Goal: Information Seeking & Learning: Learn about a topic

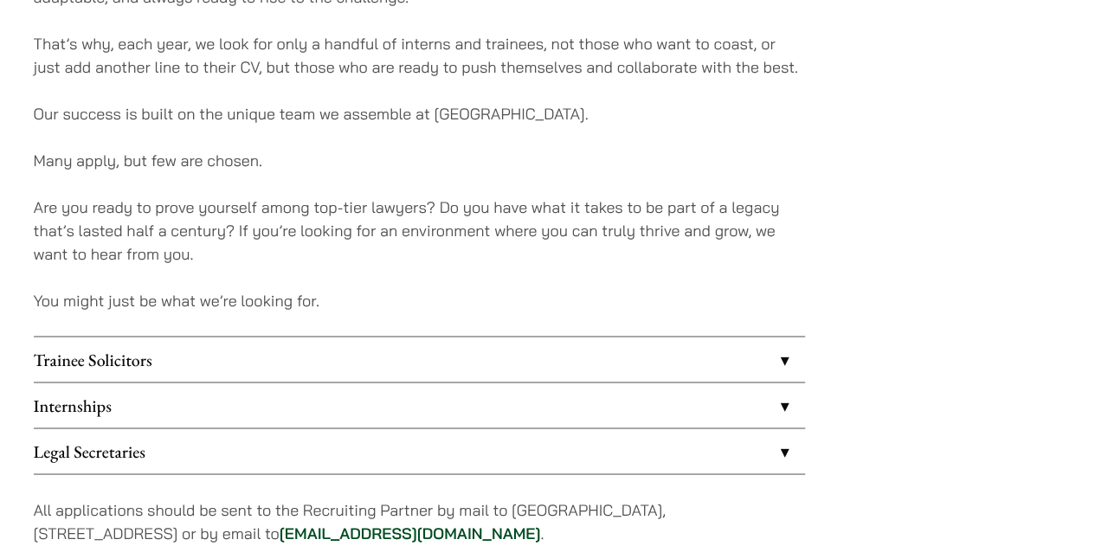
scroll to position [1385, 0]
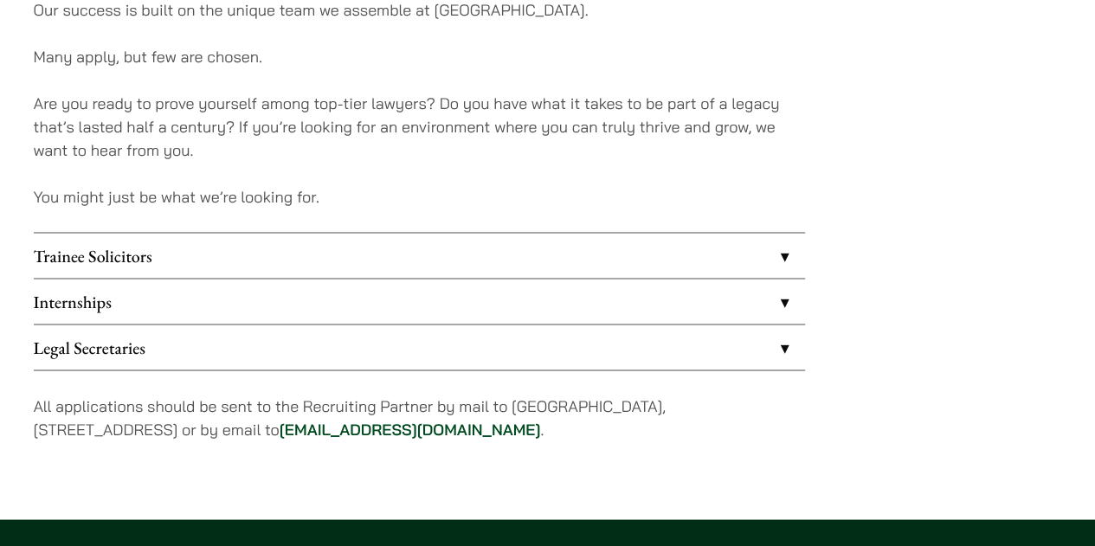
click at [192, 305] on link "Internships" at bounding box center [419, 301] width 771 height 45
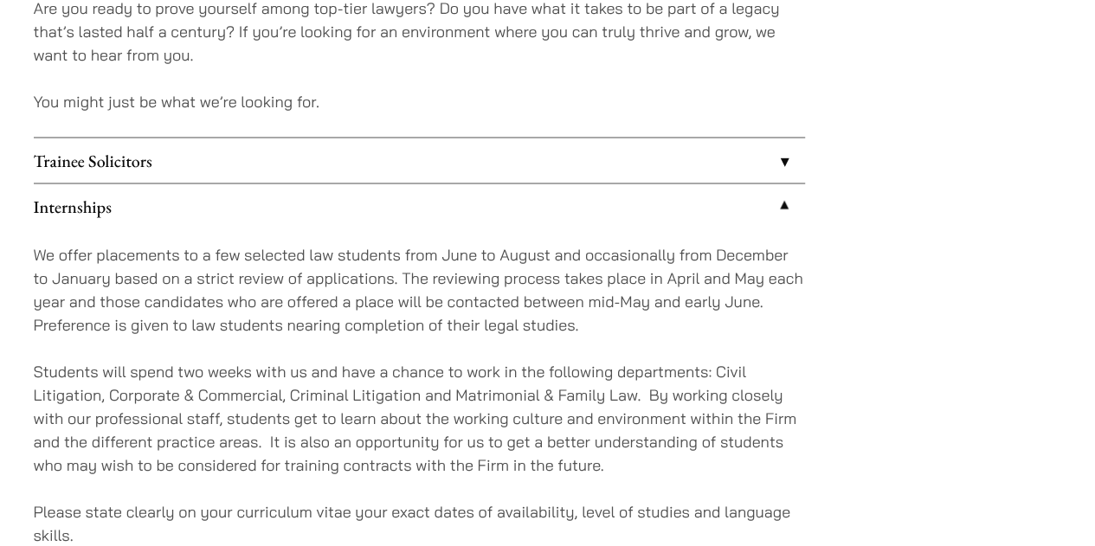
scroll to position [1471, 0]
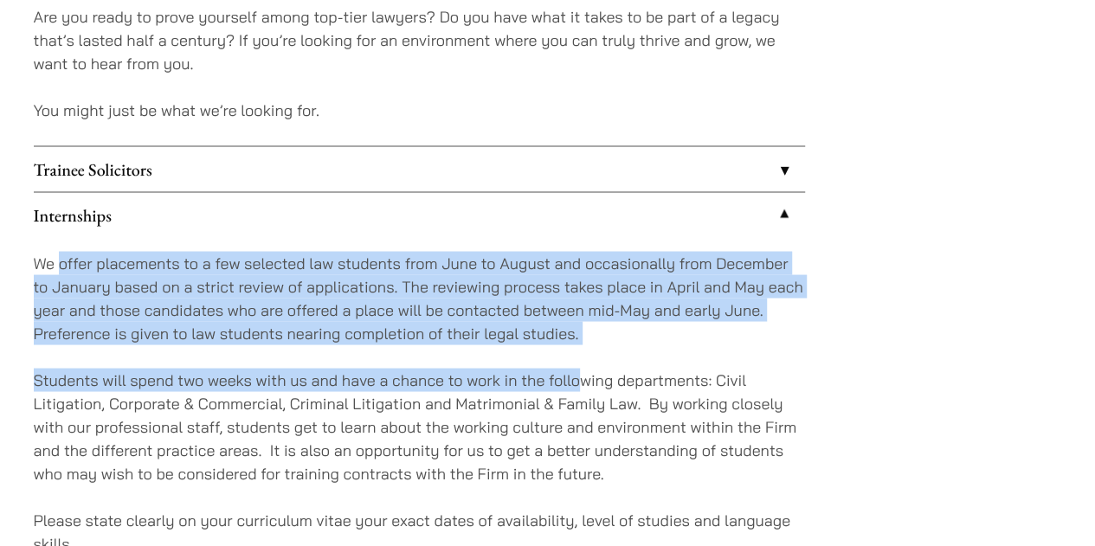
drag, startPoint x: 61, startPoint y: 259, endPoint x: 576, endPoint y: 359, distance: 525.5
click at [576, 359] on div "We offer placements to a few selected law students from June to August and occa…" at bounding box center [419, 414] width 771 height 355
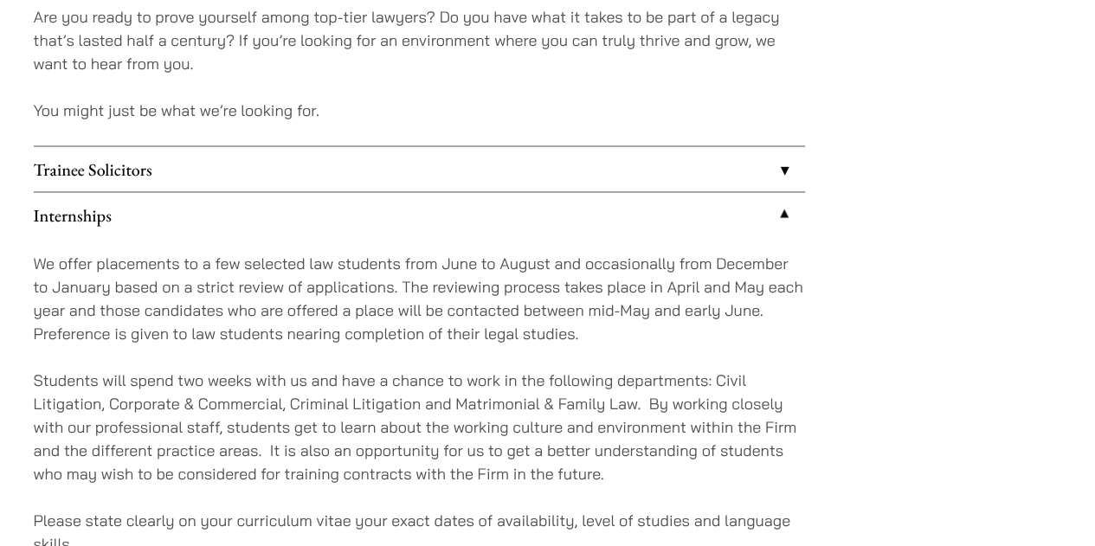
click at [474, 418] on p "Students will spend two weeks with us and have a chance to work in the followin…" at bounding box center [419, 426] width 771 height 117
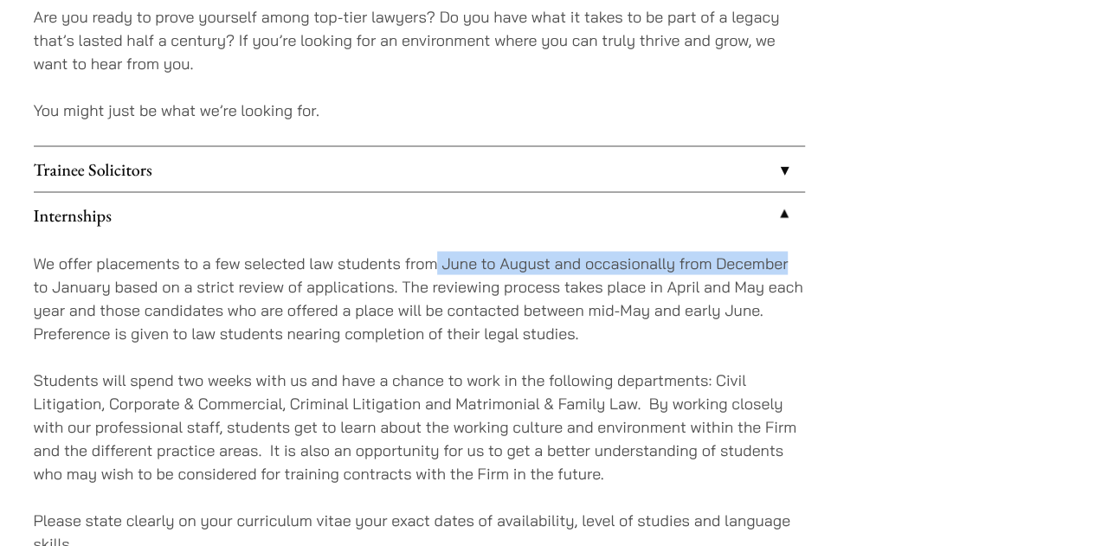
drag, startPoint x: 438, startPoint y: 259, endPoint x: 794, endPoint y: 267, distance: 356.7
click at [794, 267] on p "We offer placements to a few selected law students from June to August and occa…" at bounding box center [419, 297] width 771 height 93
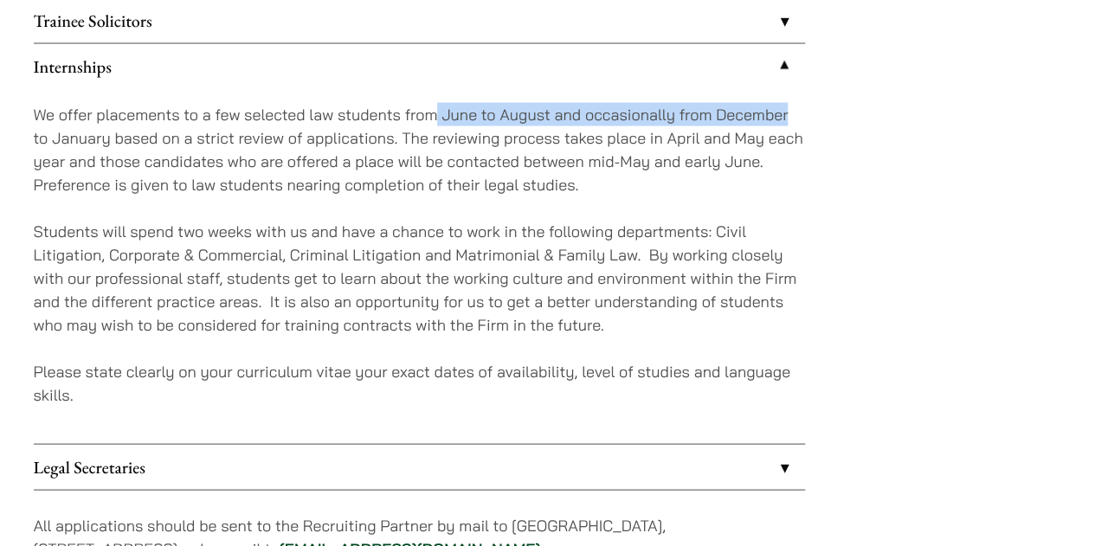
scroll to position [1644, 0]
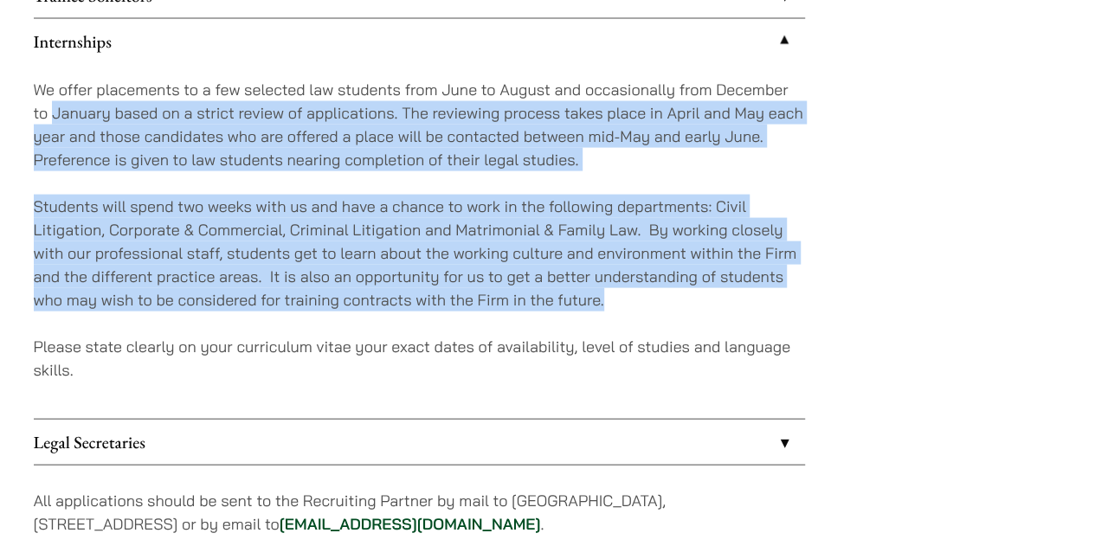
drag, startPoint x: 50, startPoint y: 119, endPoint x: 646, endPoint y: 302, distance: 623.9
click at [646, 302] on div "We offer placements to a few selected law students from June to August and occa…" at bounding box center [419, 241] width 771 height 355
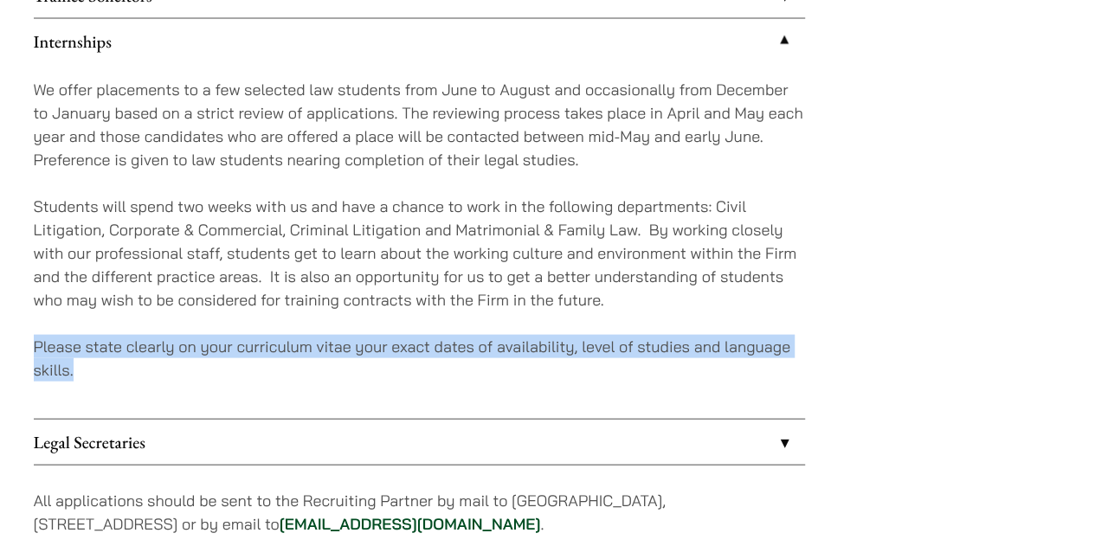
drag, startPoint x: 69, startPoint y: 382, endPoint x: 3, endPoint y: 338, distance: 78.7
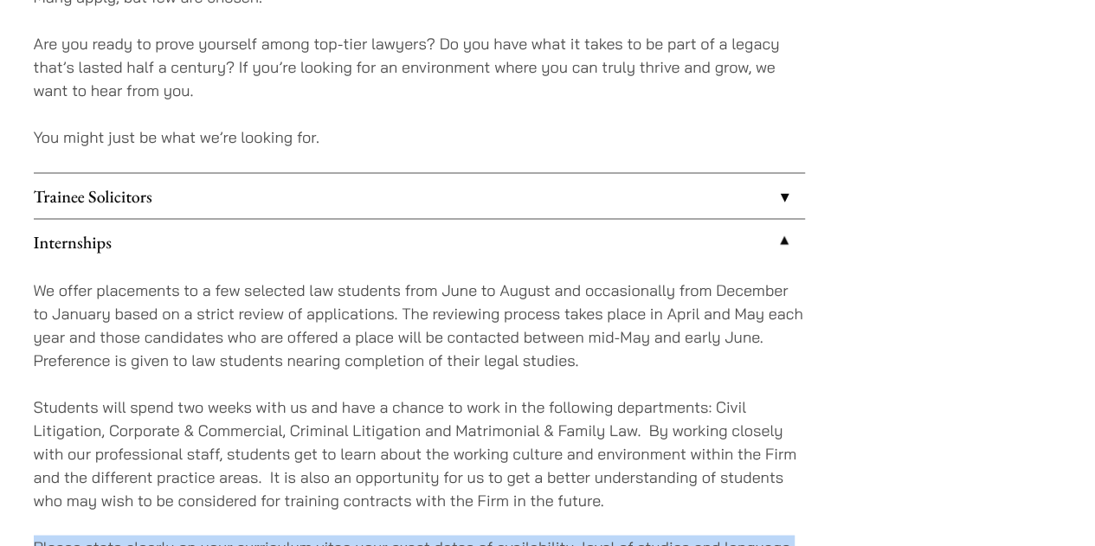
scroll to position [1471, 0]
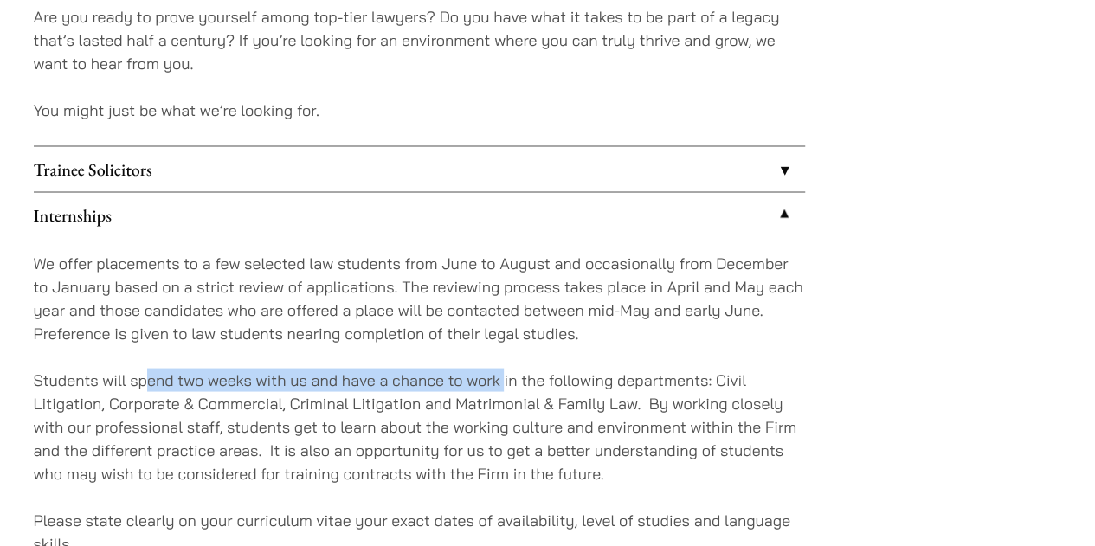
drag, startPoint x: 144, startPoint y: 377, endPoint x: 502, endPoint y: 376, distance: 358.3
click at [502, 376] on p "Students will spend two weeks with us and have a chance to work in the followin…" at bounding box center [419, 426] width 771 height 117
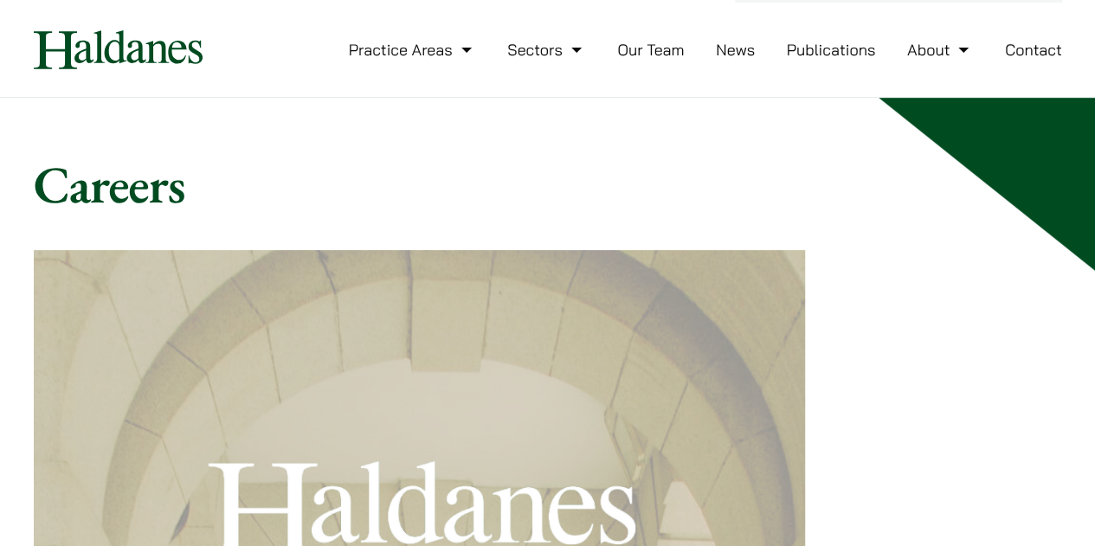
scroll to position [0, 0]
